Goal: Book appointment/travel/reservation

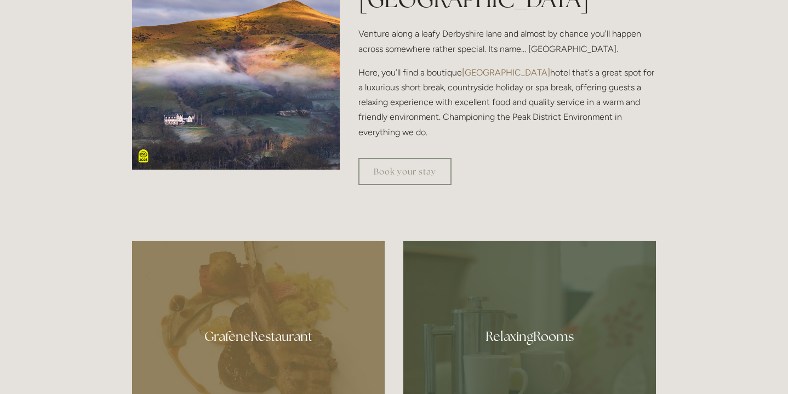
scroll to position [428, 0]
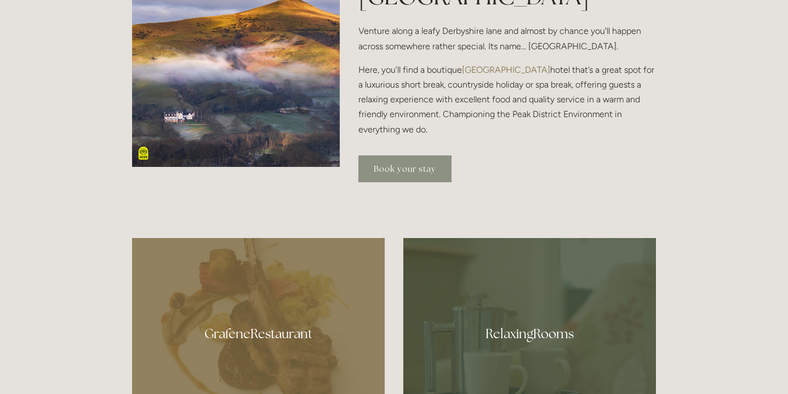
click at [413, 165] on link "Book your stay" at bounding box center [404, 169] width 93 height 27
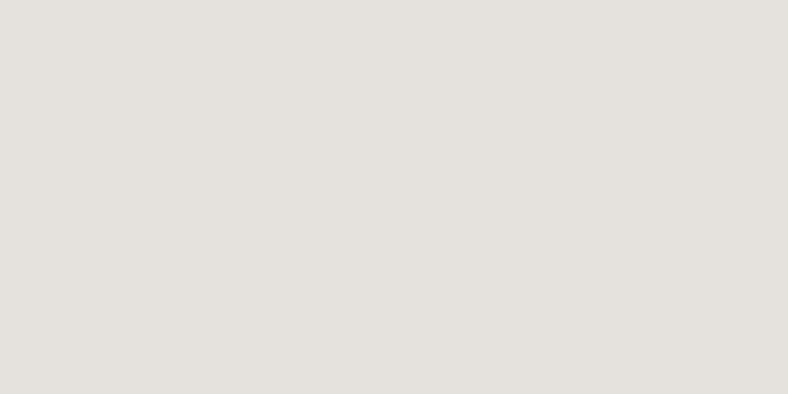
scroll to position [63, 0]
